Goal: Book appointment/travel/reservation

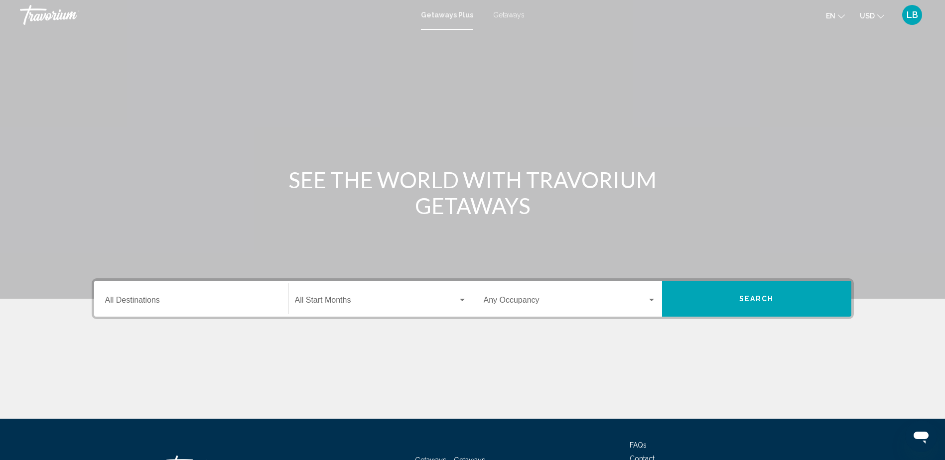
click at [177, 303] on input "Destination All Destinations" at bounding box center [191, 302] width 172 height 9
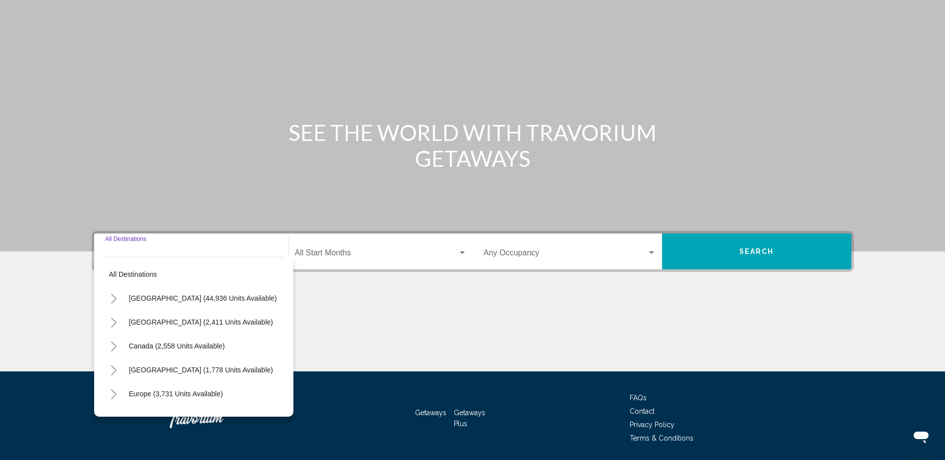
scroll to position [81, 0]
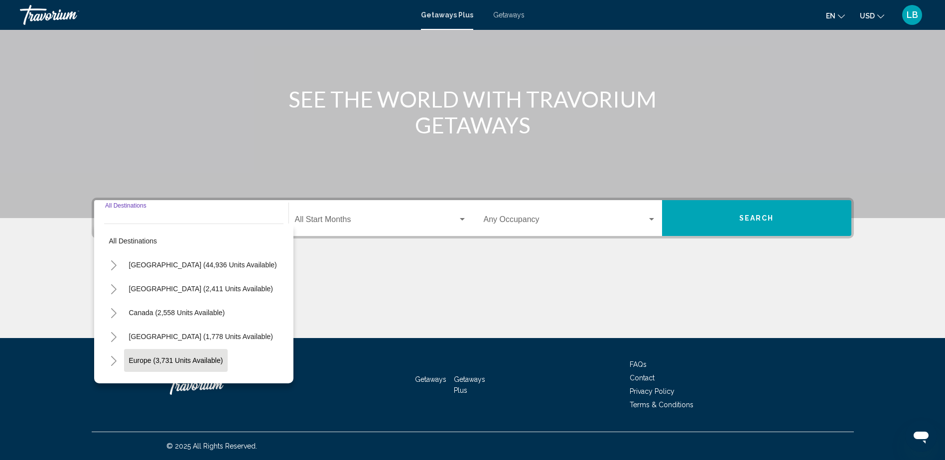
click at [217, 361] on span "Europe (3,731 units available)" at bounding box center [176, 361] width 94 height 8
type input "**********"
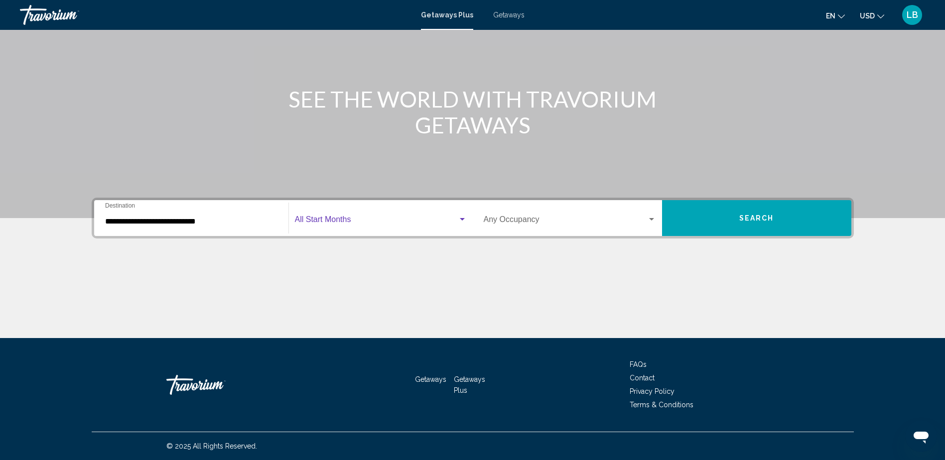
click at [464, 220] on div "Search widget" at bounding box center [462, 219] width 5 height 2
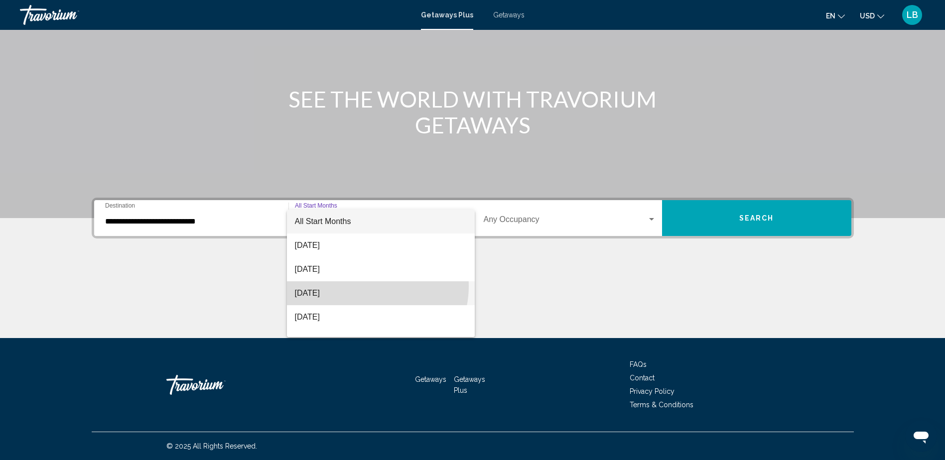
click at [362, 286] on span "[DATE]" at bounding box center [381, 293] width 172 height 24
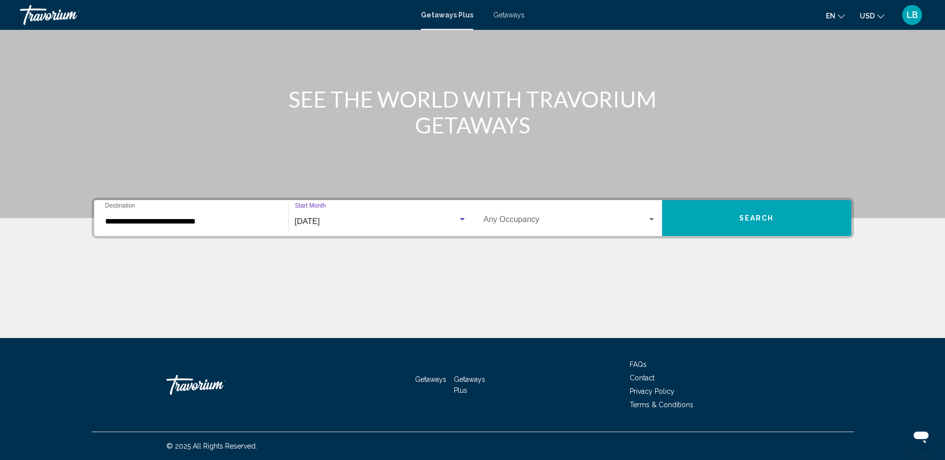
click at [651, 216] on div "Search widget" at bounding box center [651, 220] width 9 height 8
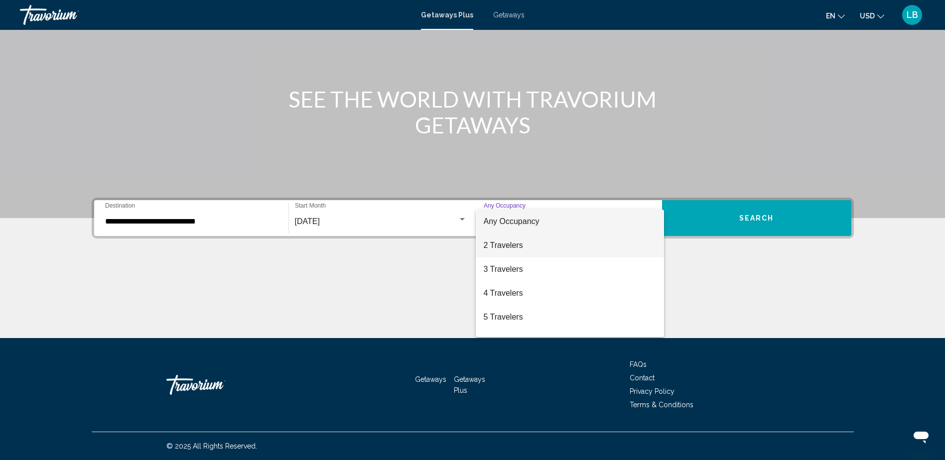
click at [548, 253] on span "2 Travelers" at bounding box center [570, 246] width 172 height 24
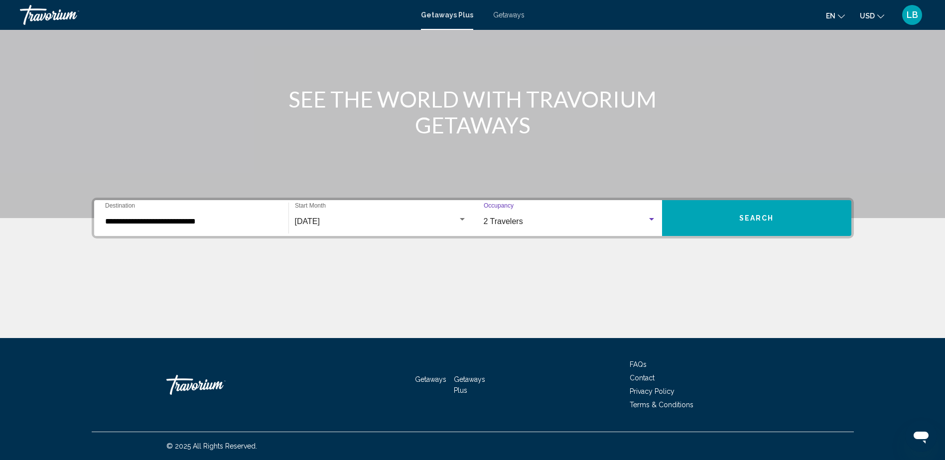
click at [755, 215] on span "Search" at bounding box center [756, 219] width 35 height 8
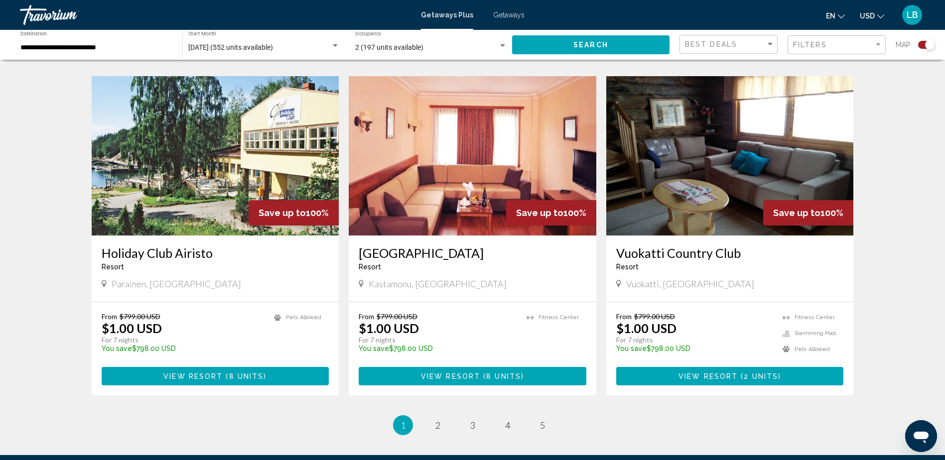
scroll to position [1395, 0]
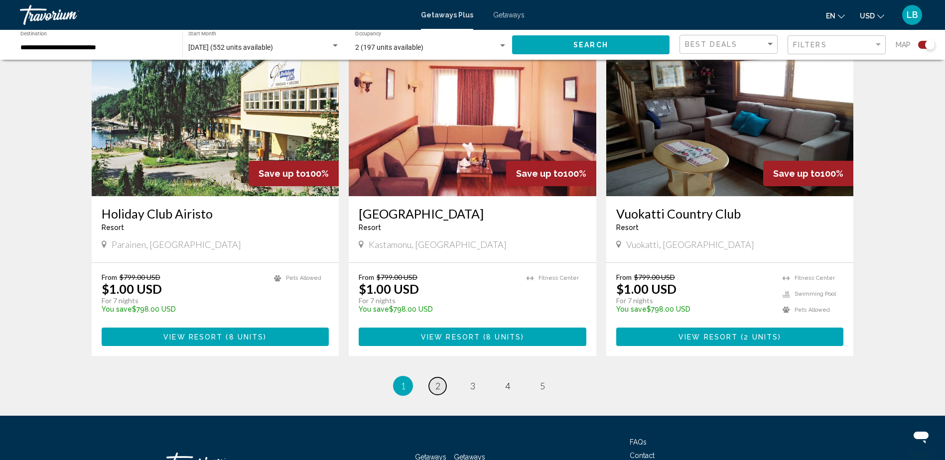
click at [441, 386] on link "page 2" at bounding box center [437, 386] width 17 height 17
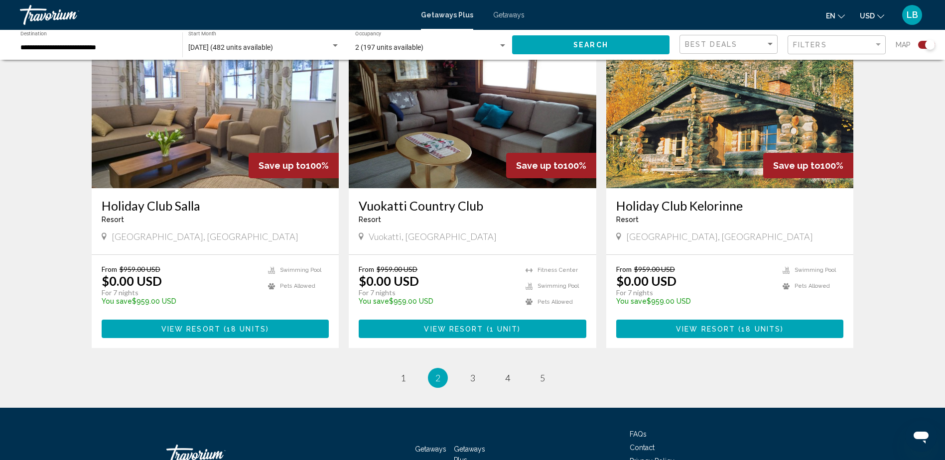
scroll to position [1428, 0]
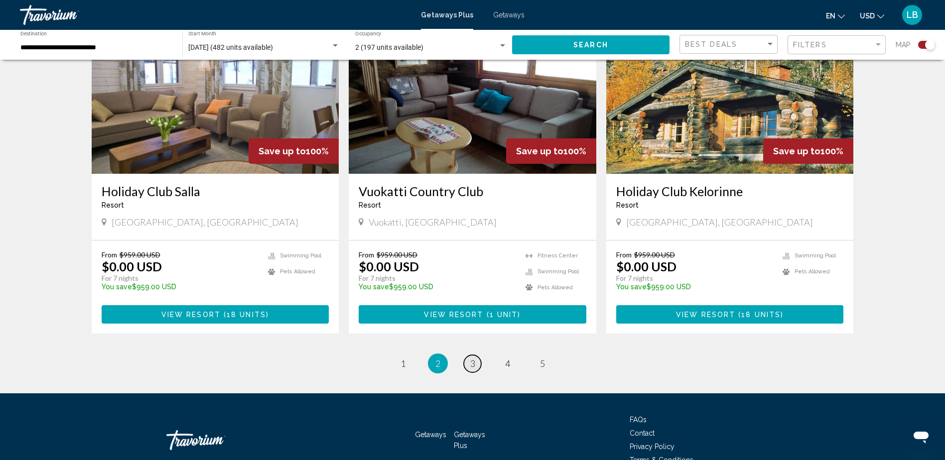
click at [472, 358] on span "3" at bounding box center [472, 363] width 5 height 11
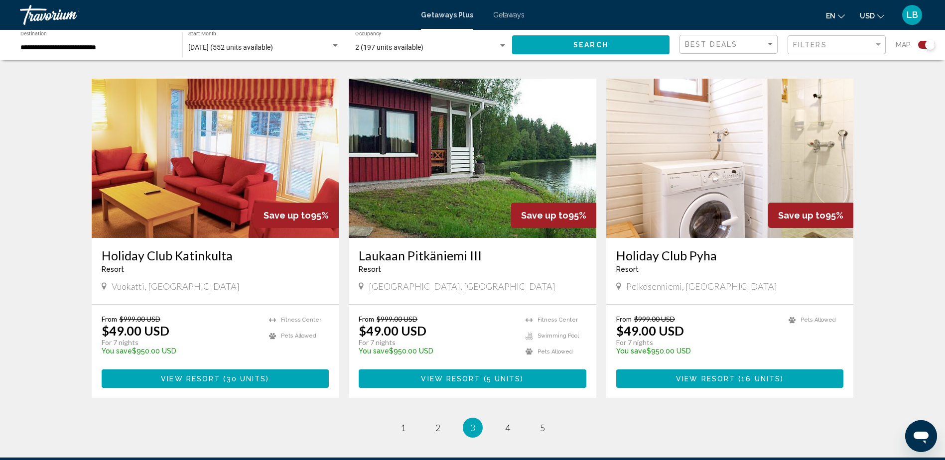
scroll to position [1428, 0]
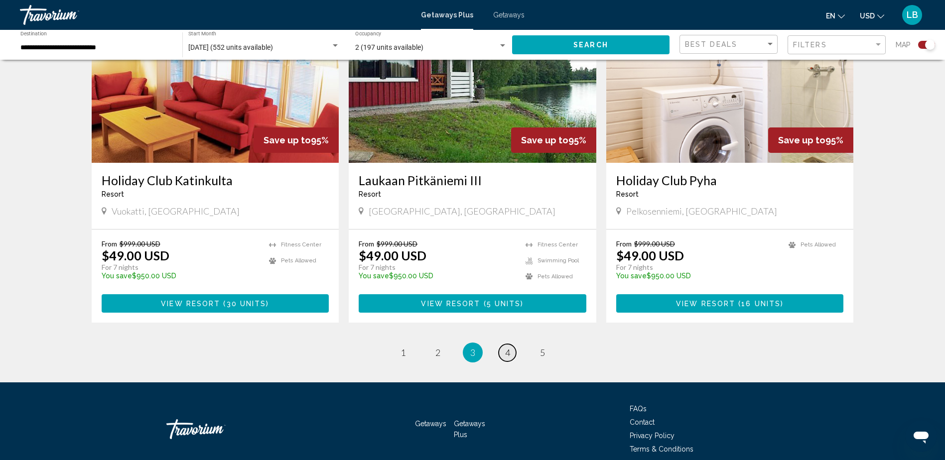
click at [513, 356] on link "page 4" at bounding box center [507, 352] width 17 height 17
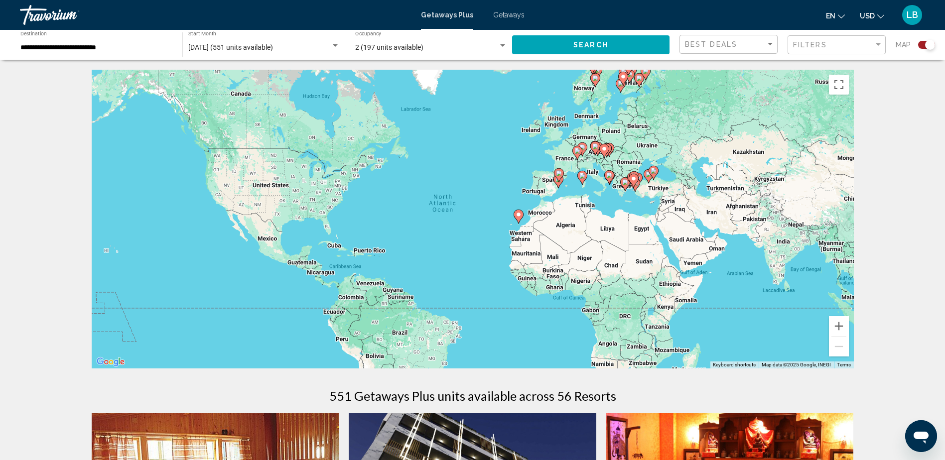
click at [153, 51] on input "**********" at bounding box center [96, 48] width 152 height 8
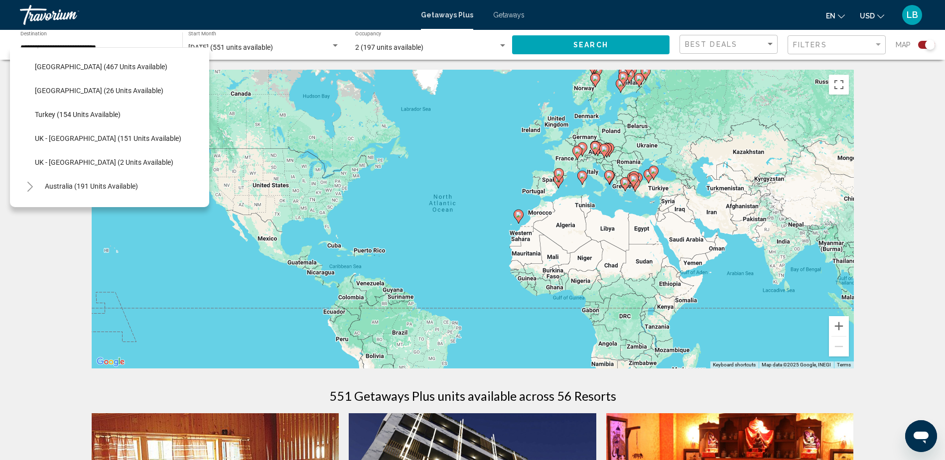
scroll to position [482, 0]
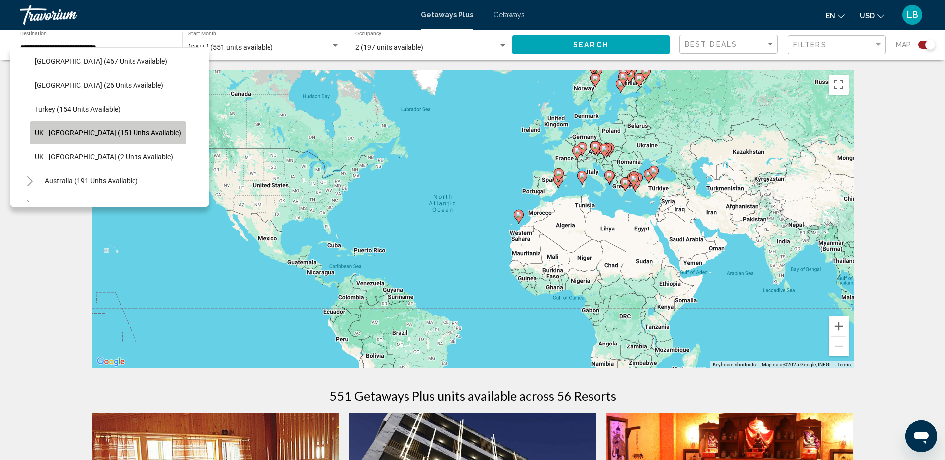
click at [131, 129] on span "UK - [GEOGRAPHIC_DATA] (151 units available)" at bounding box center [108, 133] width 146 height 8
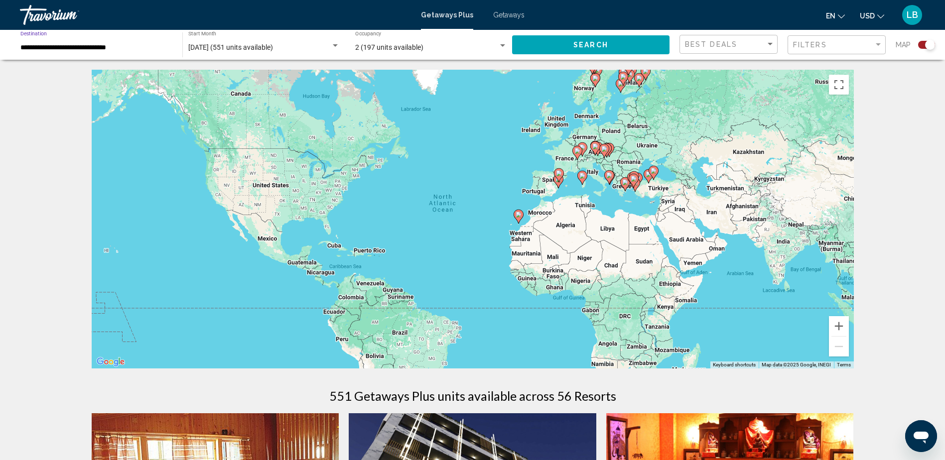
click at [137, 46] on input "**********" at bounding box center [96, 48] width 152 height 8
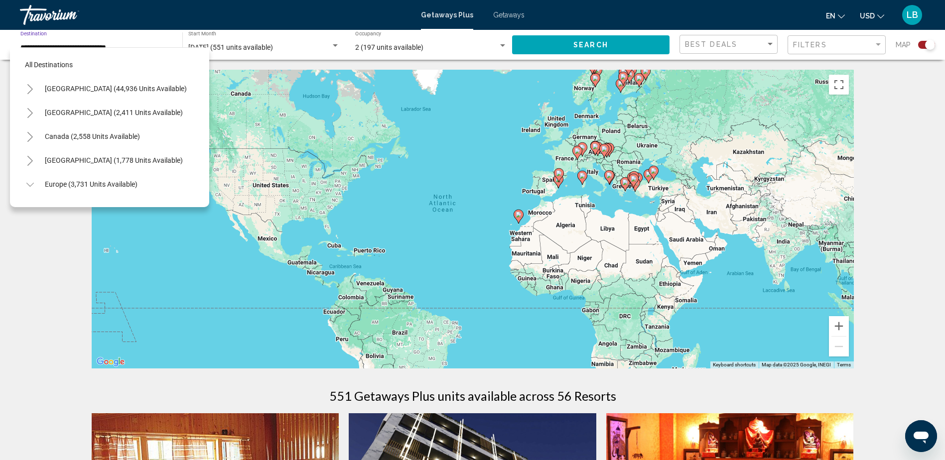
scroll to position [494, 0]
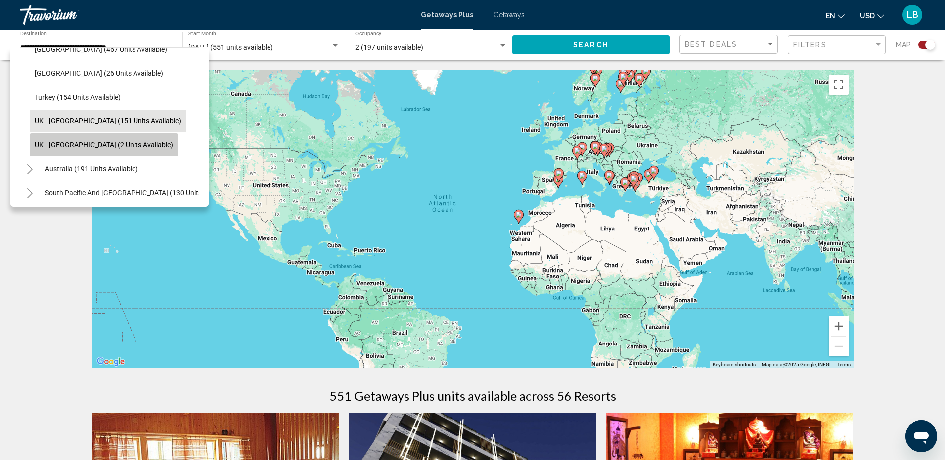
click at [117, 144] on span "UK - [GEOGRAPHIC_DATA] (2 units available)" at bounding box center [104, 145] width 139 height 8
type input "**********"
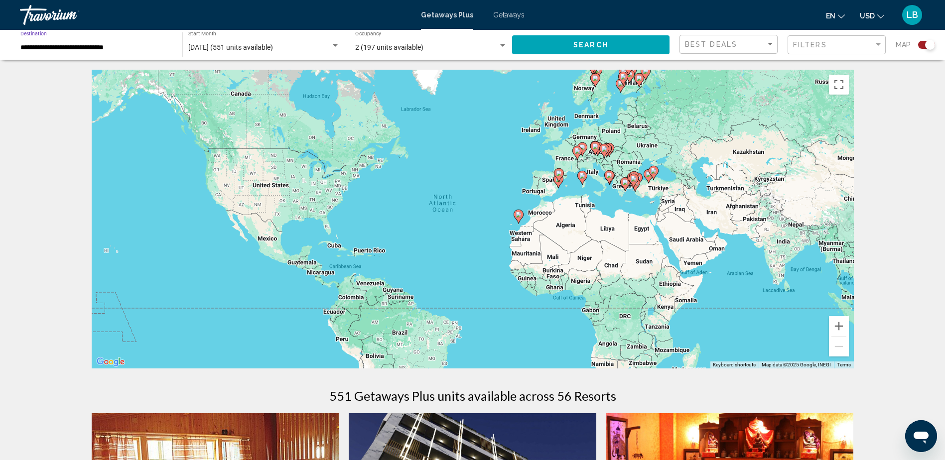
click at [559, 50] on button "Search" at bounding box center [590, 44] width 157 height 18
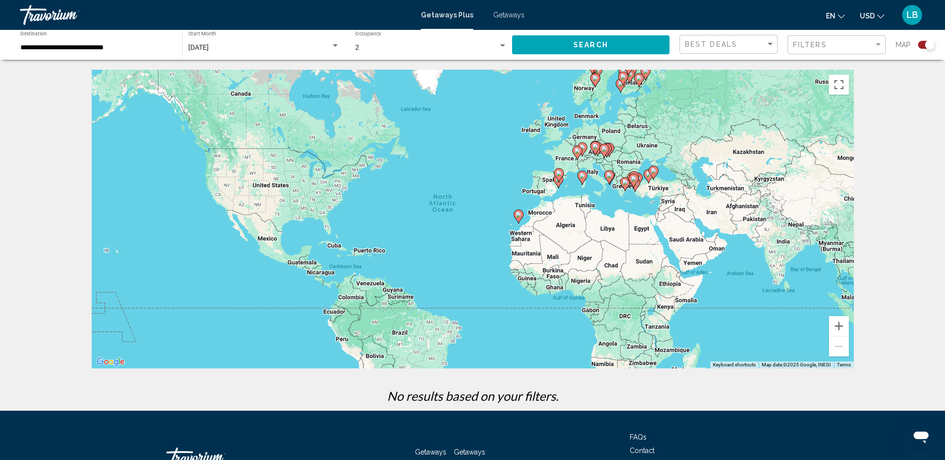
click at [336, 46] on div "Search widget" at bounding box center [335, 45] width 5 height 2
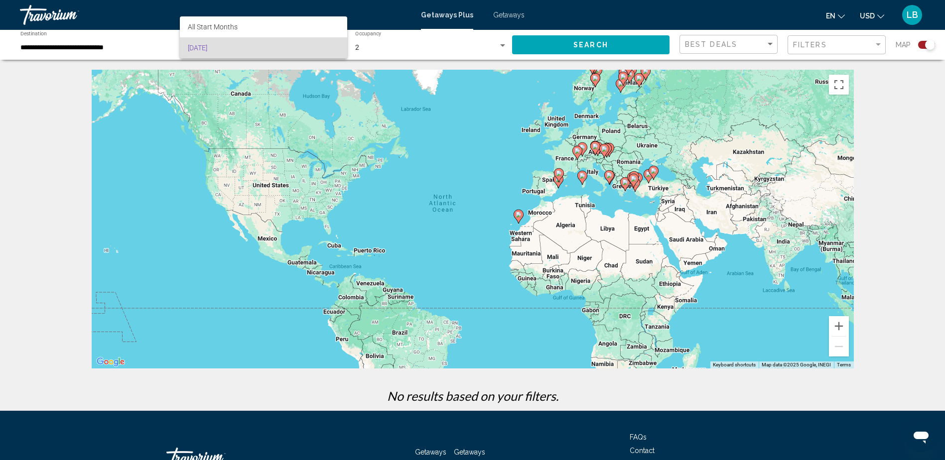
click at [254, 49] on span "[DATE]" at bounding box center [263, 47] width 151 height 21
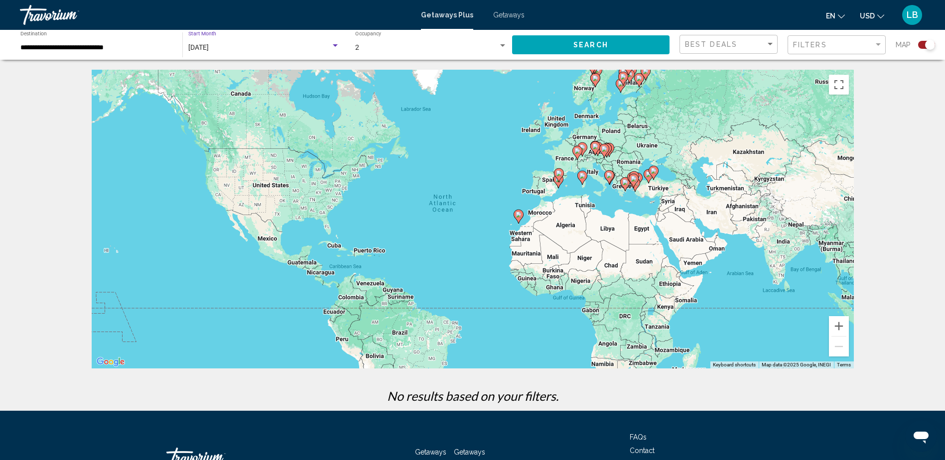
click at [334, 44] on div "Search widget" at bounding box center [335, 46] width 9 height 8
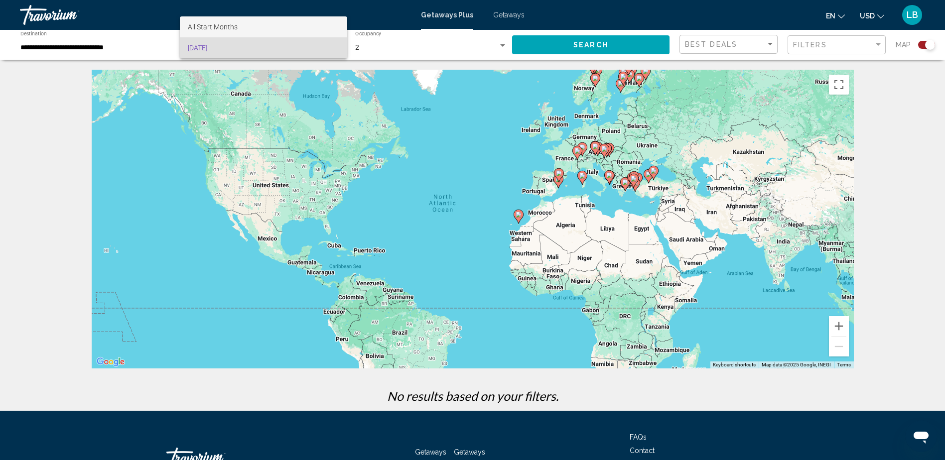
click at [223, 30] on span "All Start Months" at bounding box center [213, 27] width 50 height 8
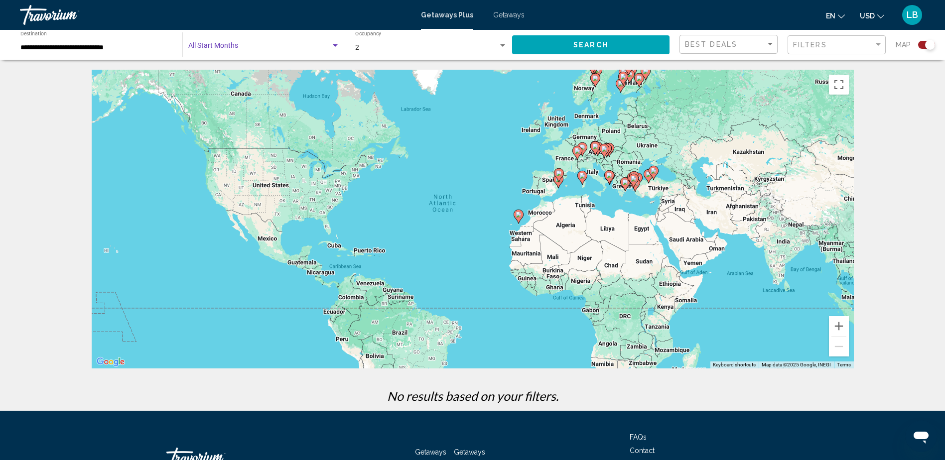
click at [337, 46] on div "Search widget" at bounding box center [335, 45] width 5 height 2
click at [134, 47] on div at bounding box center [472, 230] width 945 height 460
click at [336, 46] on div "Search widget" at bounding box center [335, 45] width 5 height 2
click at [259, 69] on span "[DATE]" at bounding box center [263, 68] width 151 height 21
click at [209, 43] on span "[DATE]" at bounding box center [198, 47] width 20 height 8
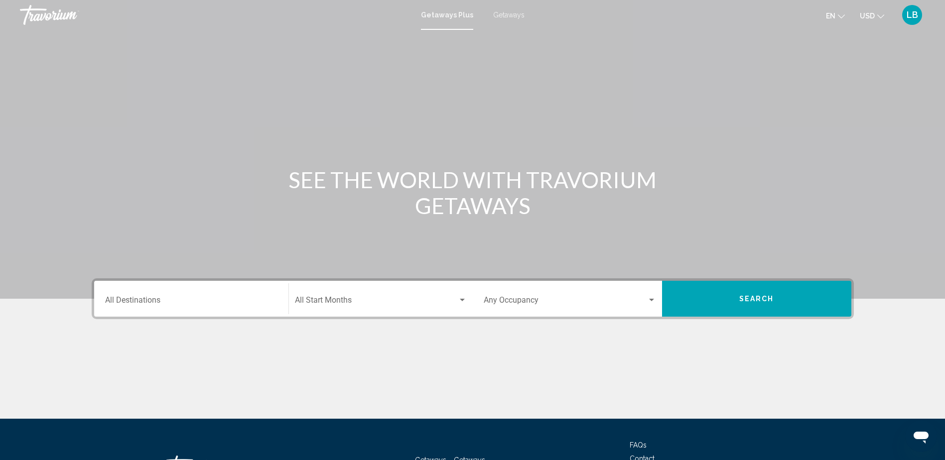
click at [218, 301] on input "Destination All Destinations" at bounding box center [191, 302] width 172 height 9
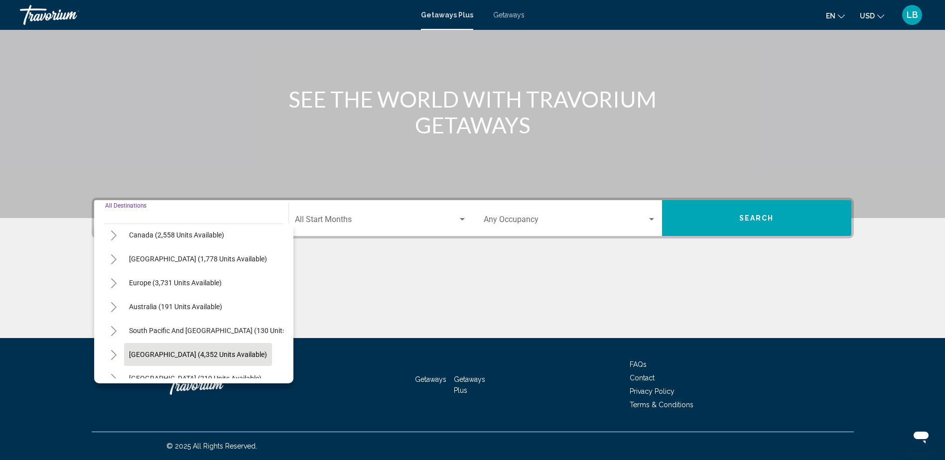
scroll to position [69, 0]
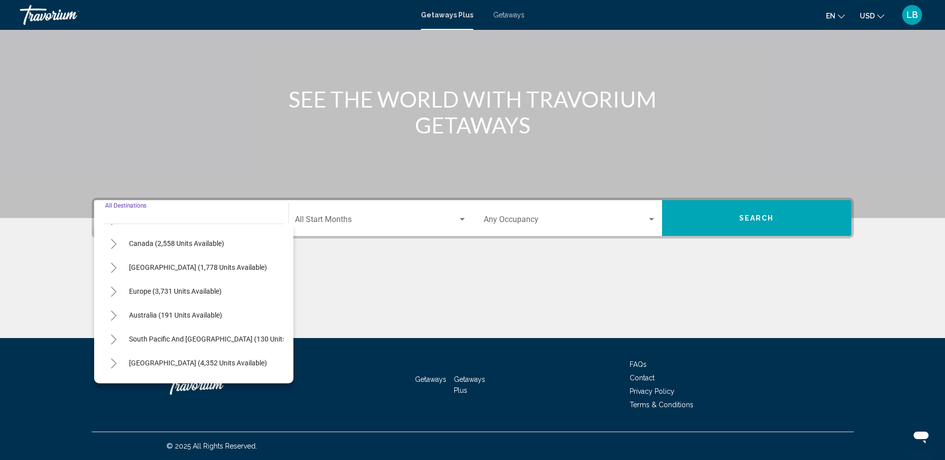
click at [113, 290] on icon "Toggle Europe (3,731 units available)" at bounding box center [113, 292] width 7 height 10
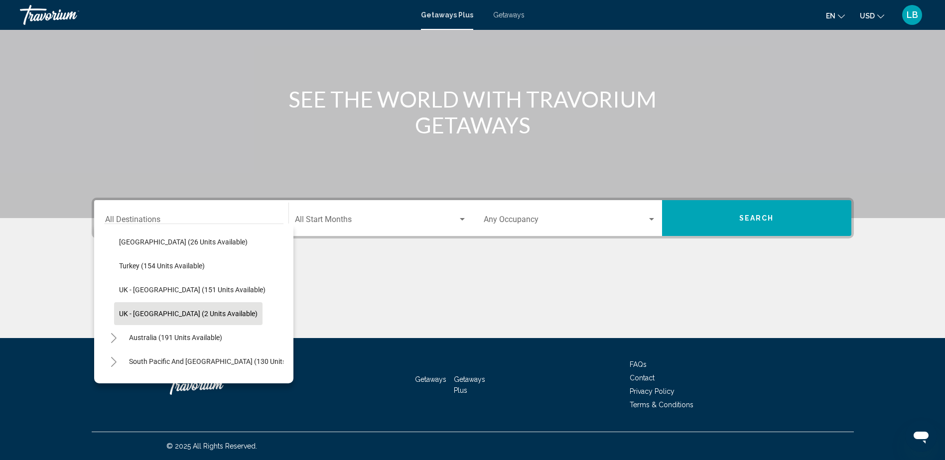
click at [189, 312] on span "UK - [GEOGRAPHIC_DATA] (2 units available)" at bounding box center [188, 314] width 139 height 8
type input "**********"
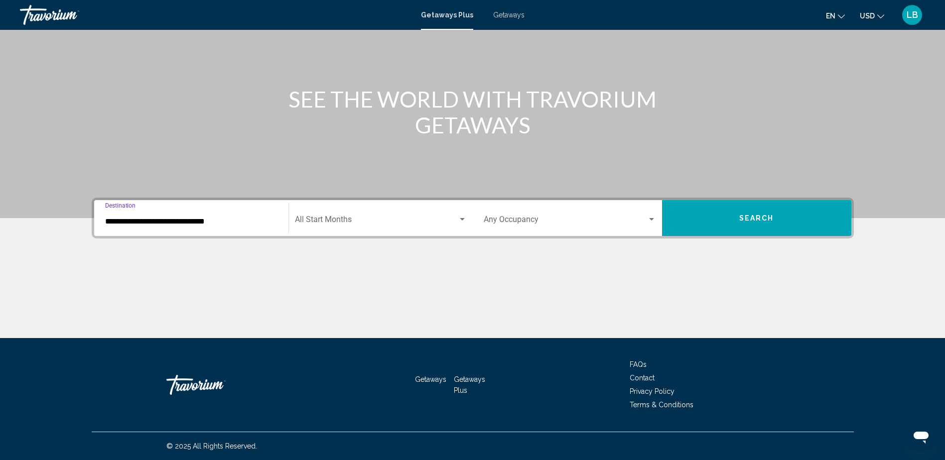
click at [460, 218] on div "Search widget" at bounding box center [462, 219] width 5 height 2
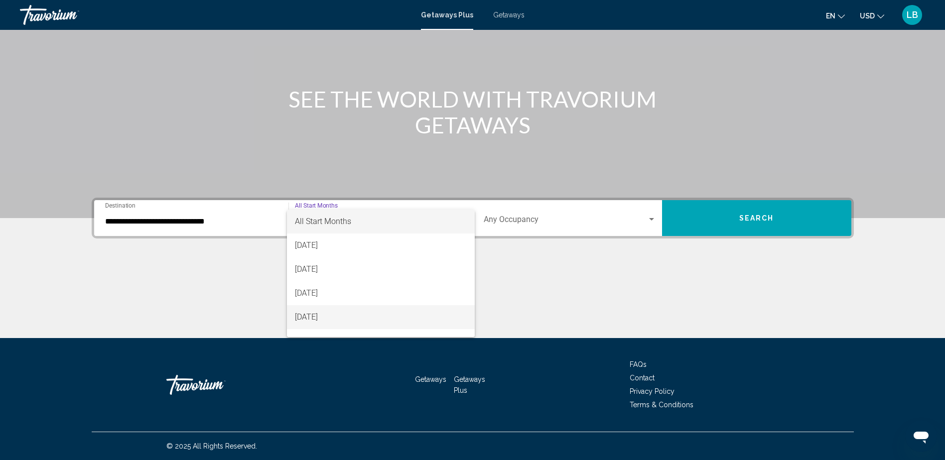
click at [345, 317] on span "[DATE]" at bounding box center [381, 317] width 172 height 24
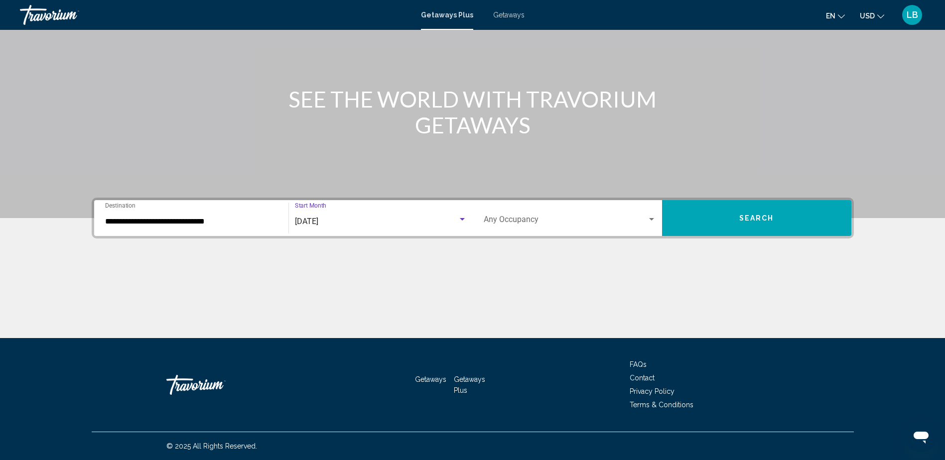
click at [652, 219] on div "Search widget" at bounding box center [651, 219] width 5 height 2
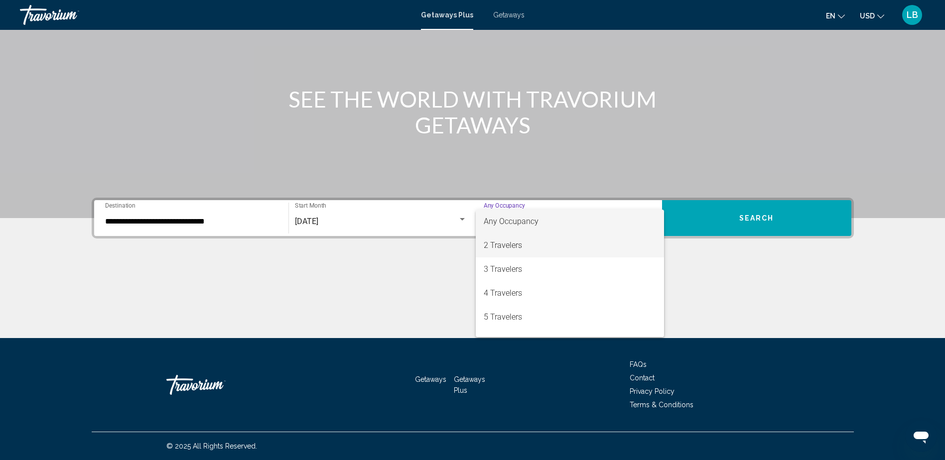
click at [601, 243] on span "2 Travelers" at bounding box center [570, 246] width 172 height 24
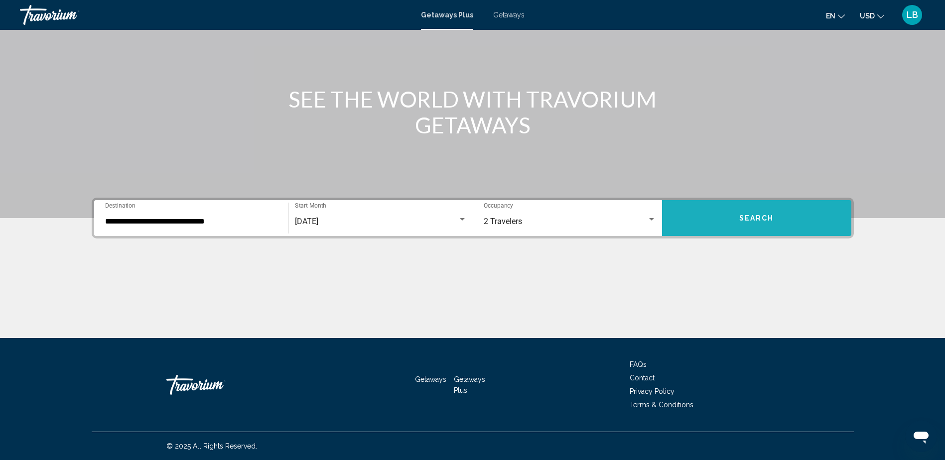
click at [762, 223] on button "Search" at bounding box center [756, 218] width 189 height 36
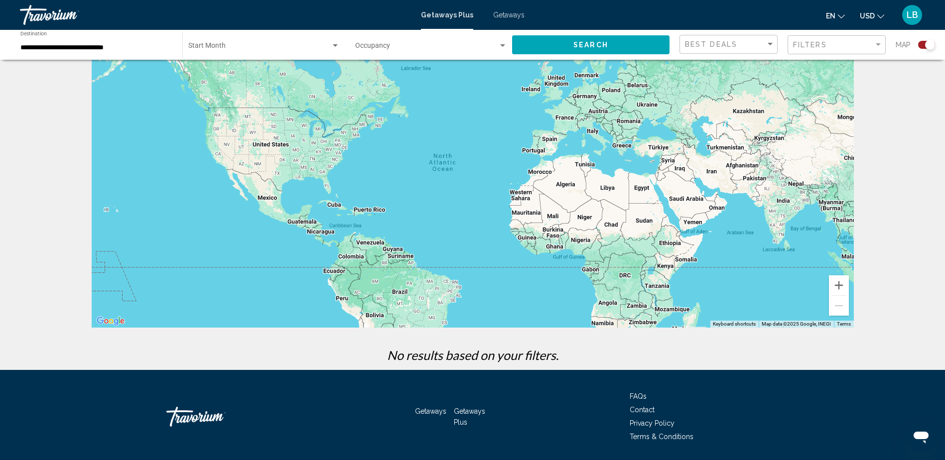
scroll to position [73, 0]
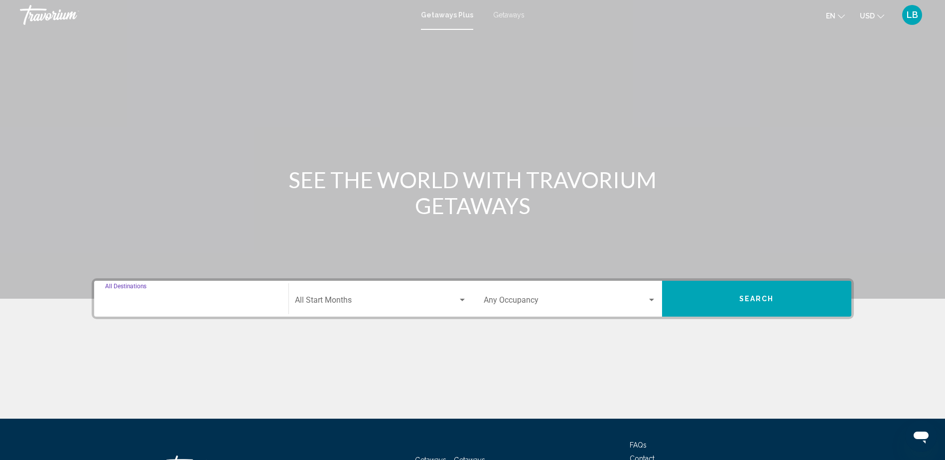
click at [204, 302] on input "Destination All Destinations" at bounding box center [191, 302] width 172 height 9
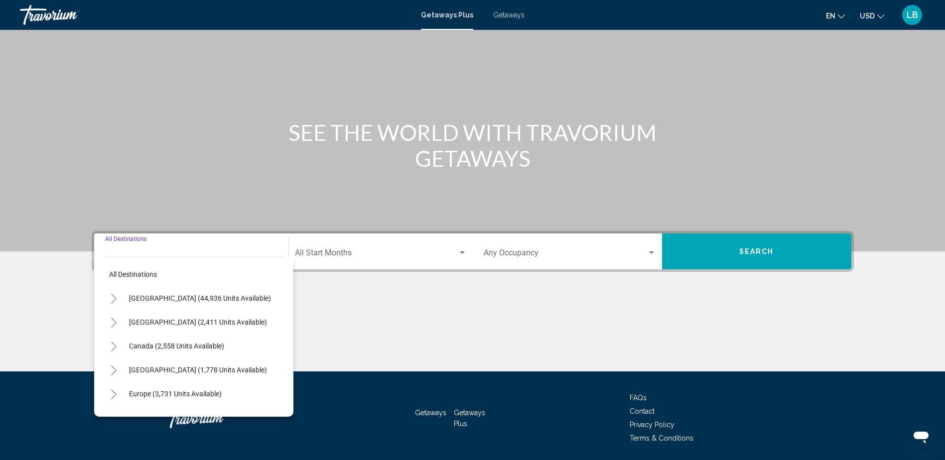
scroll to position [81, 0]
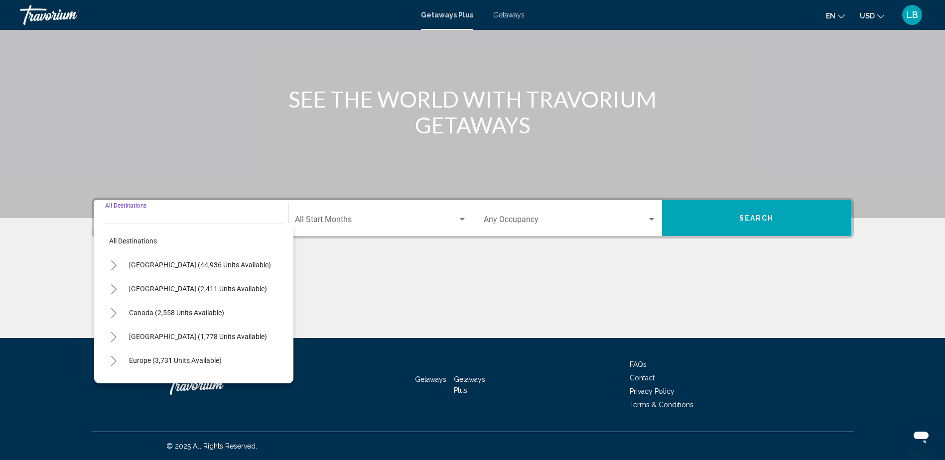
click at [114, 361] on icon "Toggle Europe (3,731 units available)" at bounding box center [113, 361] width 7 height 10
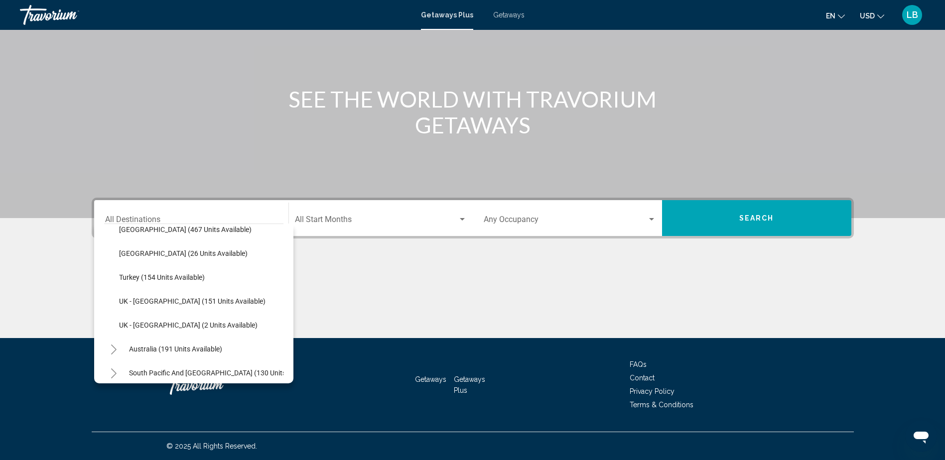
scroll to position [493, 0]
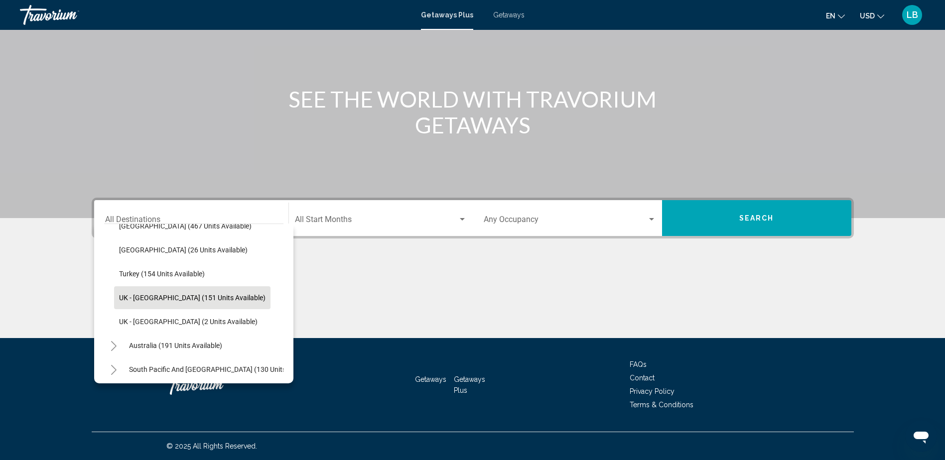
click at [196, 300] on span "UK - [GEOGRAPHIC_DATA] (151 units available)" at bounding box center [192, 298] width 146 height 8
type input "**********"
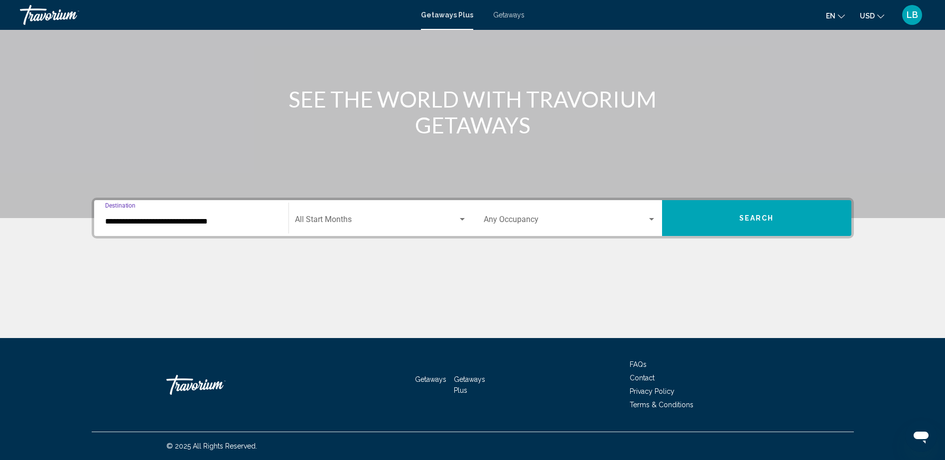
click at [462, 219] on div "Search widget" at bounding box center [462, 219] width 5 height 2
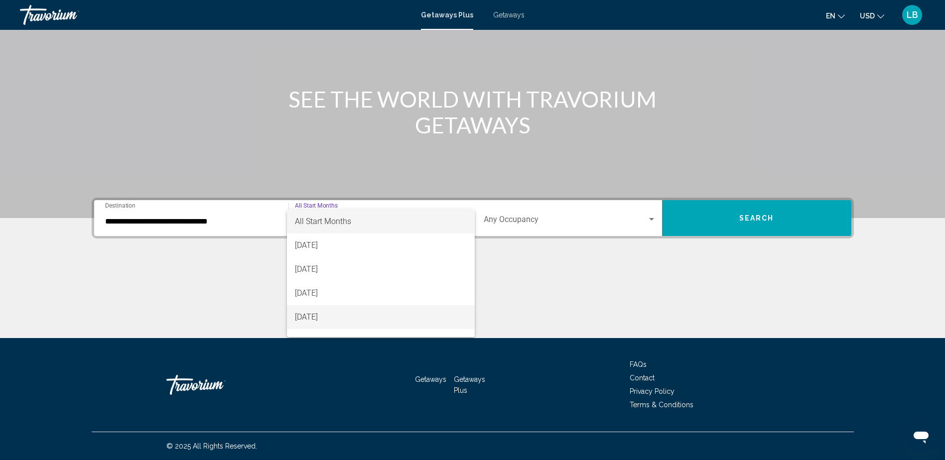
click at [336, 312] on span "[DATE]" at bounding box center [381, 317] width 172 height 24
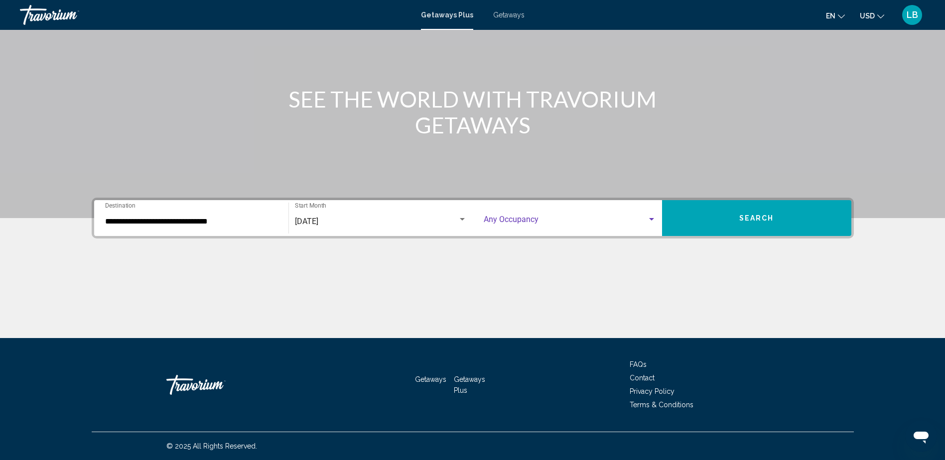
click at [654, 218] on div "Search widget" at bounding box center [651, 220] width 9 height 8
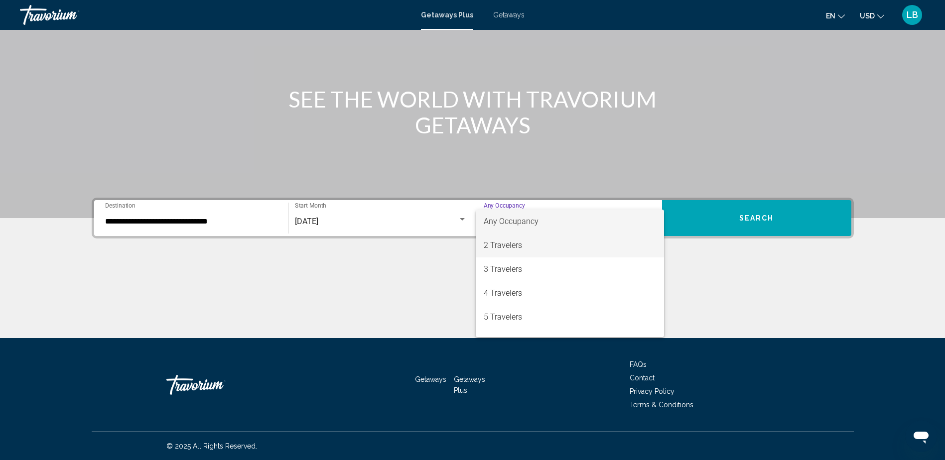
click at [545, 239] on span "2 Travelers" at bounding box center [570, 246] width 172 height 24
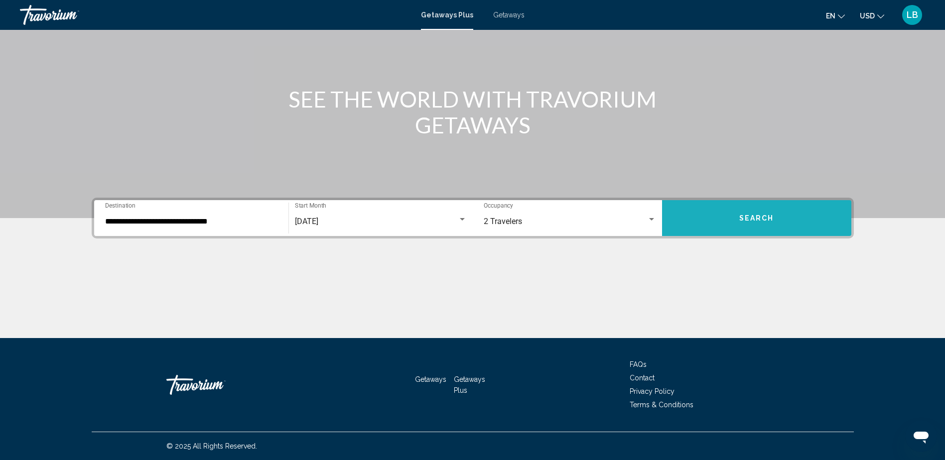
click at [709, 224] on button "Search" at bounding box center [756, 218] width 189 height 36
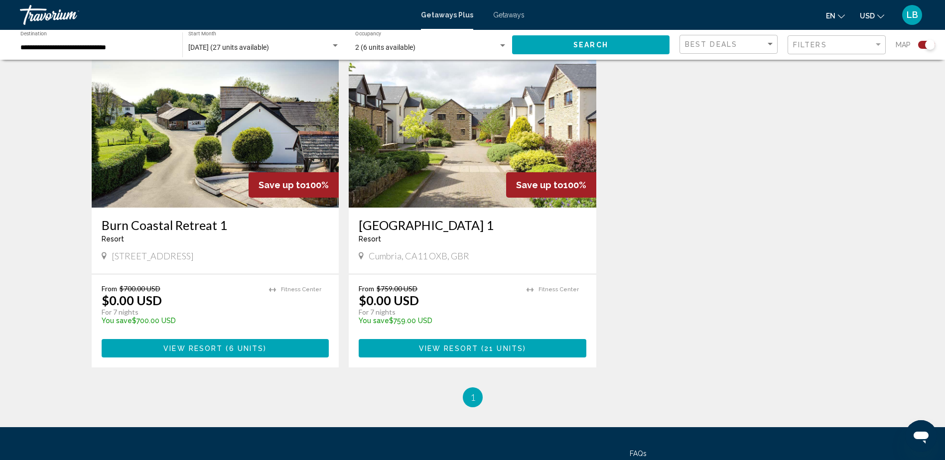
scroll to position [332, 0]
